Goal: Register for event/course

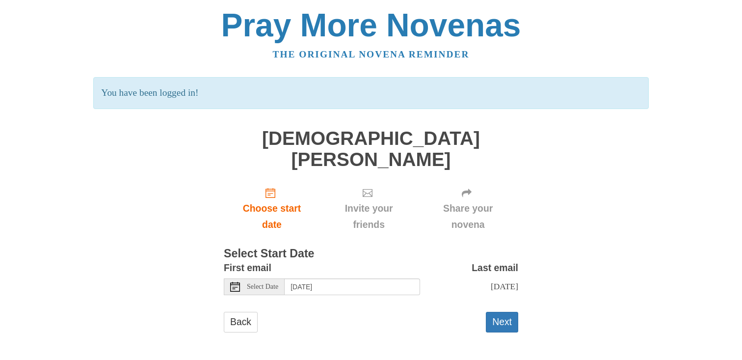
click at [266, 283] on span "Select Date" at bounding box center [262, 286] width 31 height 7
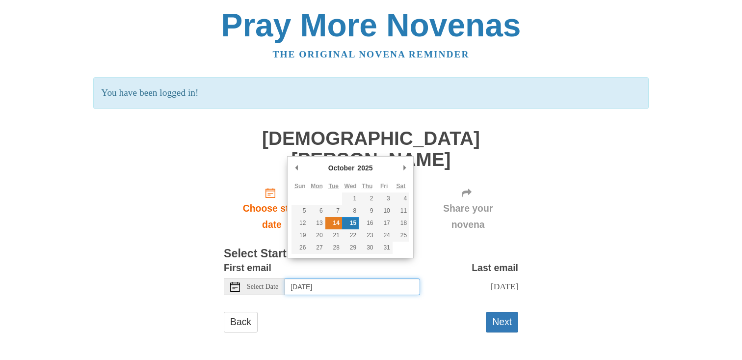
type input "Tuesday, October 14th"
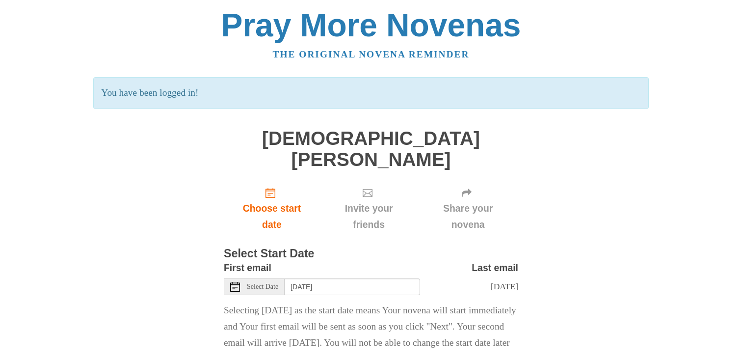
scroll to position [45, 0]
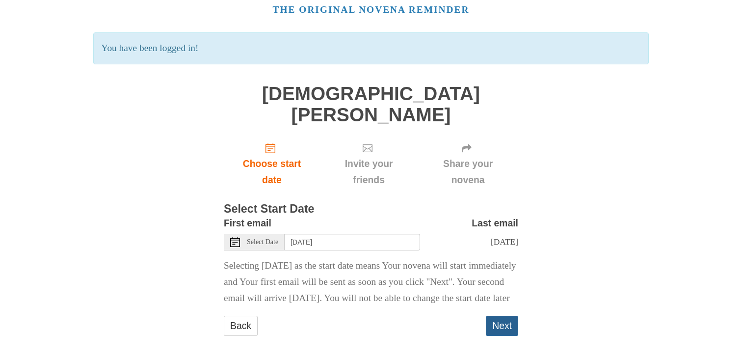
click at [497, 322] on button "Next" at bounding box center [502, 326] width 32 height 20
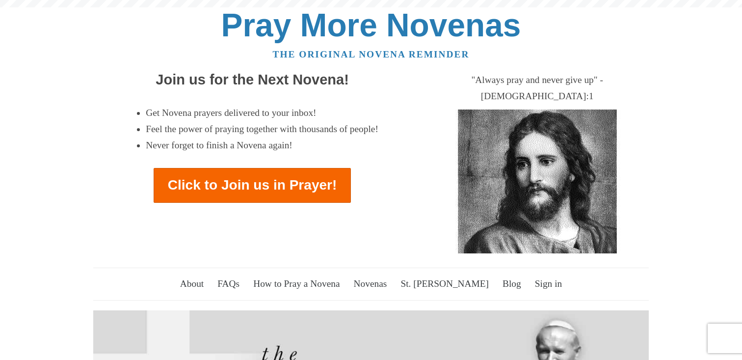
scroll to position [1401, 0]
